Goal: Information Seeking & Learning: Learn about a topic

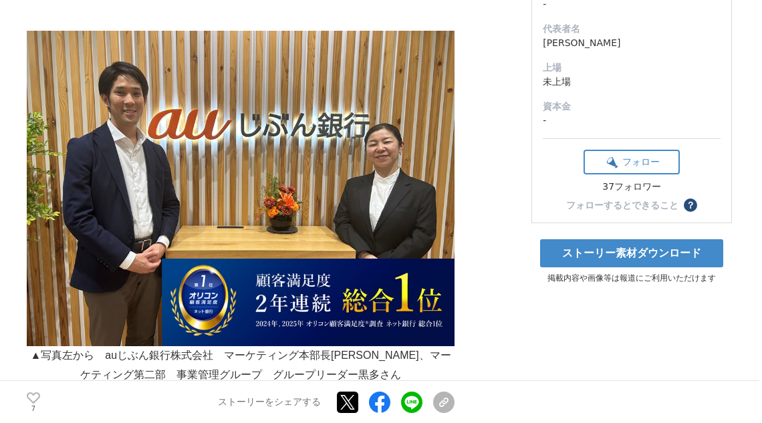
scroll to position [160, 0]
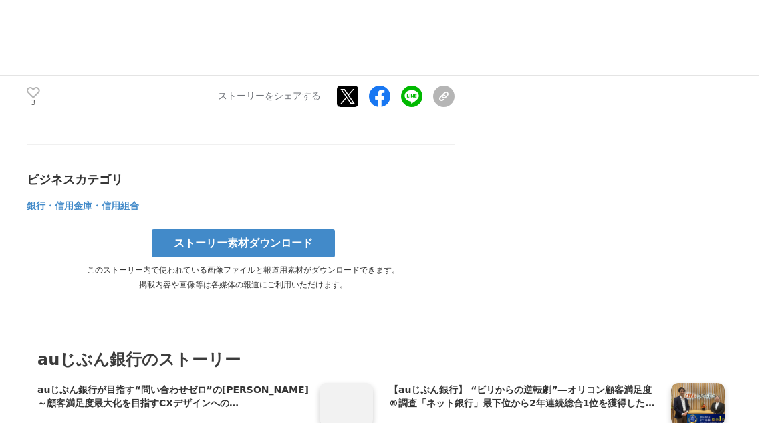
scroll to position [4383, 0]
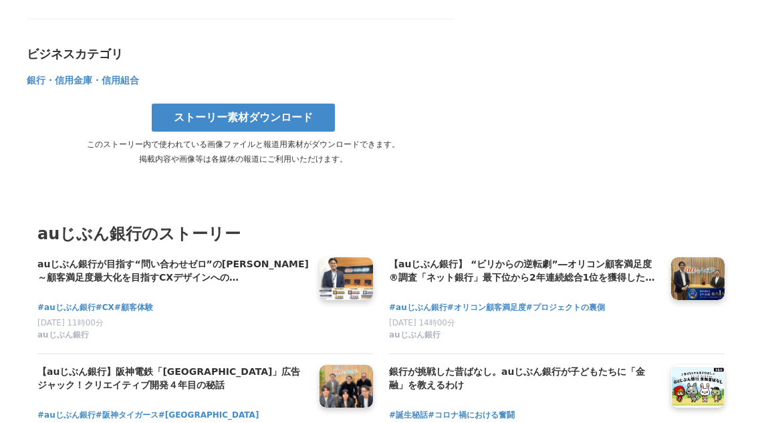
click at [365, 365] on link at bounding box center [345, 386] width 53 height 43
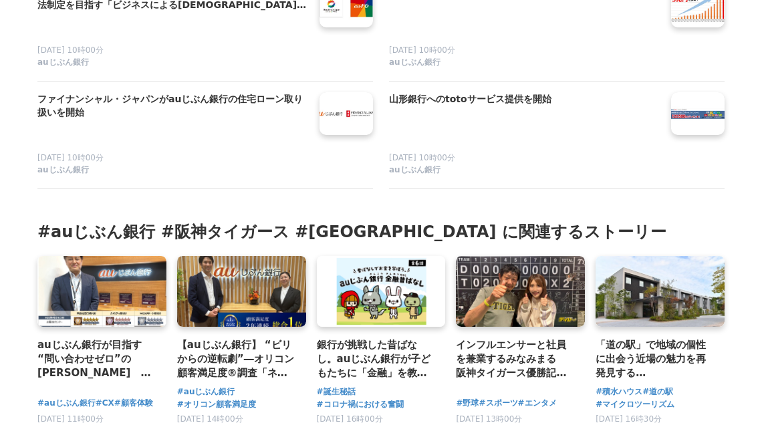
scroll to position [5987, 0]
